Goal: Task Accomplishment & Management: Manage account settings

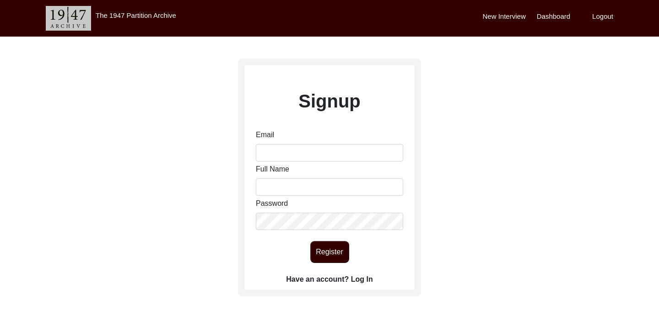
click at [301, 143] on div "Email" at bounding box center [329, 145] width 147 height 32
click at [286, 152] on input "Email" at bounding box center [329, 152] width 147 height 17
click at [319, 156] on input "Email" at bounding box center [329, 152] width 147 height 17
type input "[EMAIL_ADDRESS][DOMAIN_NAME]"
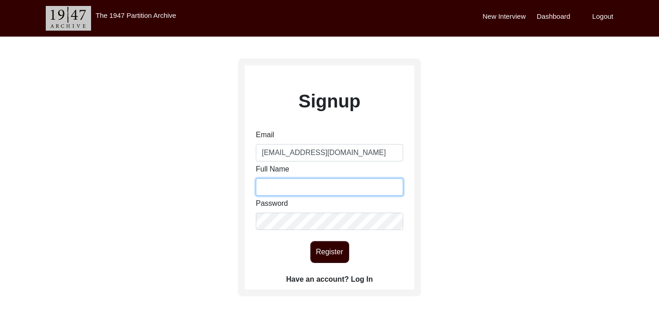
click at [323, 188] on input "Full Name" at bounding box center [329, 186] width 147 height 17
click at [288, 188] on input "[PERSON_NAME]" at bounding box center [329, 186] width 147 height 17
type input "[PERSON_NAME] [PERSON_NAME]"
click at [328, 250] on button "Register" at bounding box center [329, 252] width 39 height 22
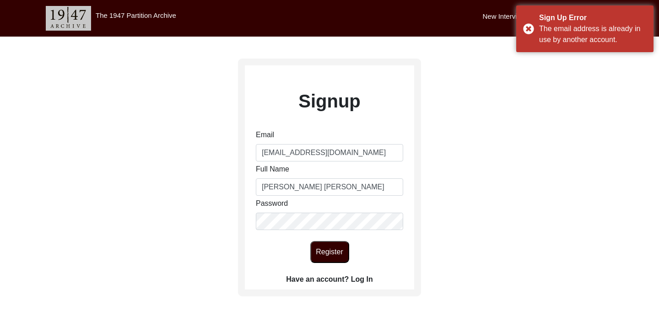
click at [333, 281] on label "Have an account? Log In" at bounding box center [329, 279] width 86 height 11
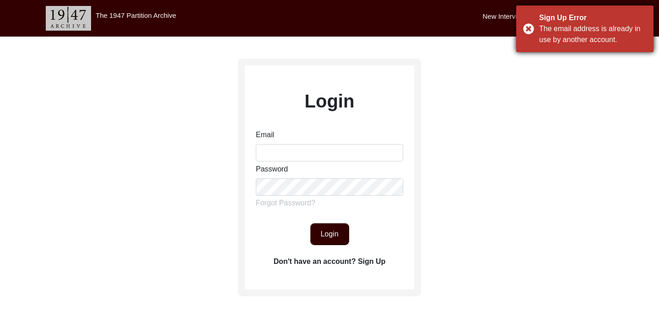
click at [528, 32] on div "Sign Up Error The email address is already in use by another account." at bounding box center [584, 28] width 137 height 47
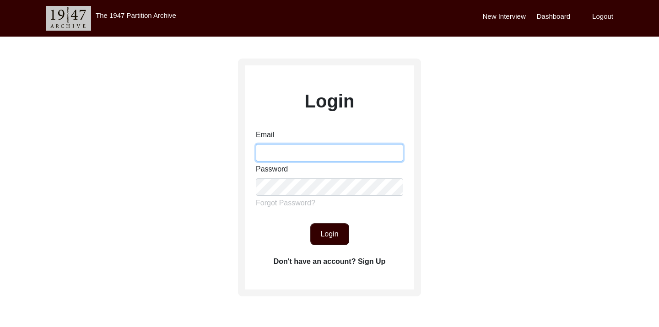
click at [308, 157] on input "Email" at bounding box center [329, 152] width 147 height 17
type input "[EMAIL_ADDRESS][DOMAIN_NAME]"
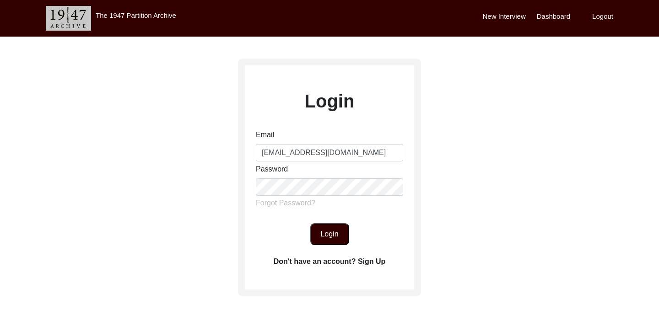
click at [330, 241] on button "Login" at bounding box center [329, 234] width 39 height 22
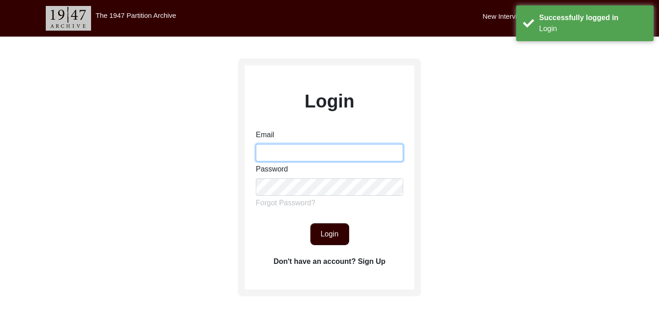
click at [313, 151] on input "Email" at bounding box center [329, 152] width 147 height 17
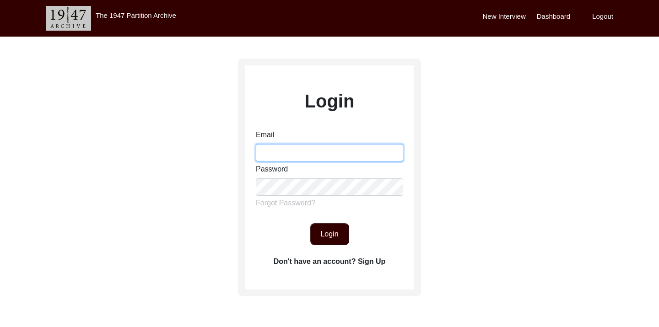
type input "[EMAIL_ADDRESS][DOMAIN_NAME]"
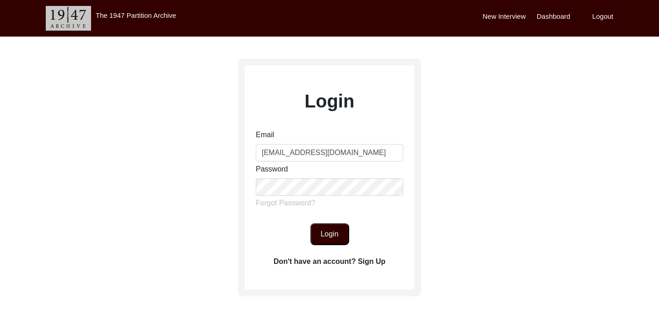
click at [324, 236] on button "Login" at bounding box center [329, 234] width 39 height 22
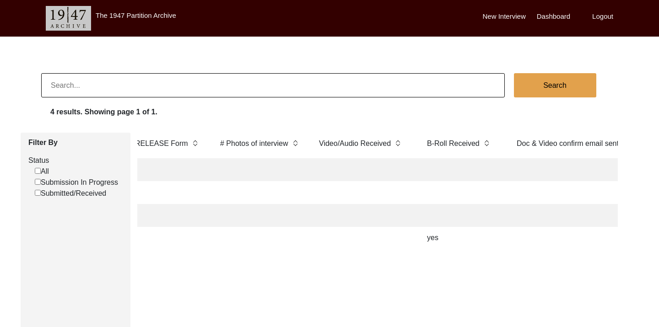
click at [556, 15] on label "Dashboard" at bounding box center [553, 16] width 33 height 11
click at [555, 15] on label "Dashboard" at bounding box center [553, 16] width 33 height 11
click at [549, 18] on label "Dashboard" at bounding box center [553, 16] width 33 height 11
click at [545, 20] on label "Dashboard" at bounding box center [553, 16] width 33 height 11
